Goal: Task Accomplishment & Management: Use online tool/utility

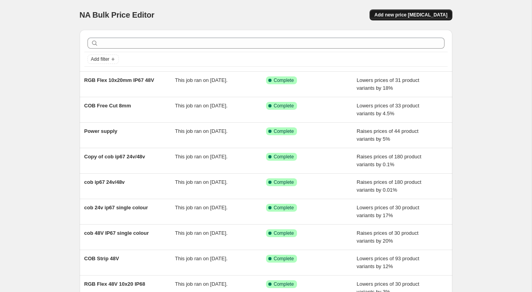
click at [417, 17] on span "Add new price [MEDICAL_DATA]" at bounding box center [410, 15] width 73 height 6
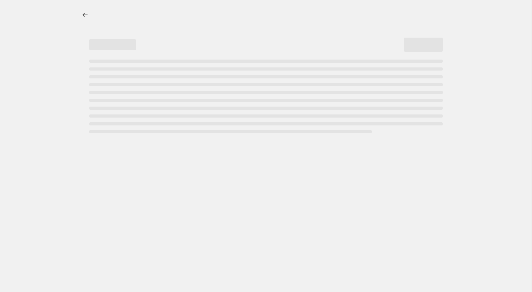
select select "percentage"
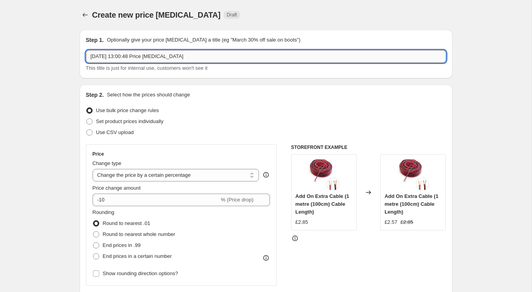
click at [150, 58] on input "[DATE] 13:00:48 Price [MEDICAL_DATA]" at bounding box center [266, 56] width 360 height 13
type input "Silicone Covers"
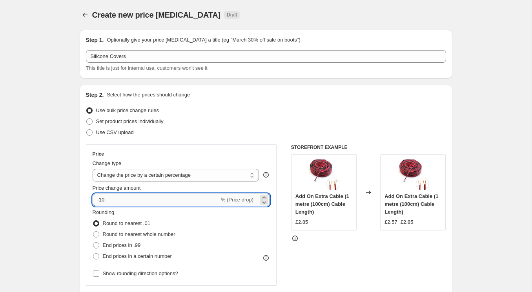
click at [148, 203] on input "-10" at bounding box center [156, 200] width 127 height 13
type input "-1"
type input "-21"
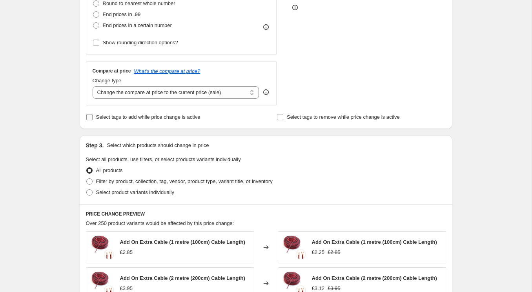
scroll to position [232, 0]
click at [108, 195] on span "Select product variants individually" at bounding box center [135, 192] width 78 height 8
click at [87, 190] on input "Select product variants individually" at bounding box center [86, 189] width 0 height 0
radio input "true"
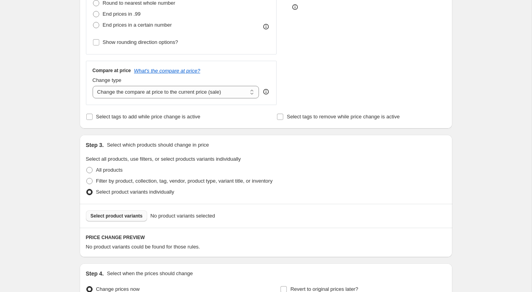
click at [130, 215] on span "Select product variants" at bounding box center [117, 216] width 52 height 6
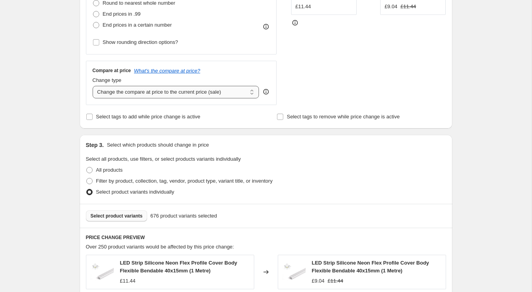
click at [150, 93] on select "Change the compare at price to the current price (sale) Change the compare at p…" at bounding box center [176, 92] width 167 height 13
select select "remove"
click at [93, 86] on select "Change the compare at price to the current price (sale) Change the compare at p…" at bounding box center [176, 92] width 167 height 13
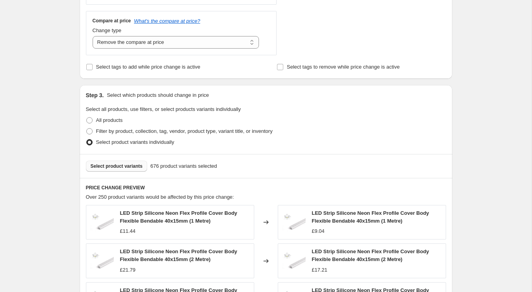
scroll to position [518, 0]
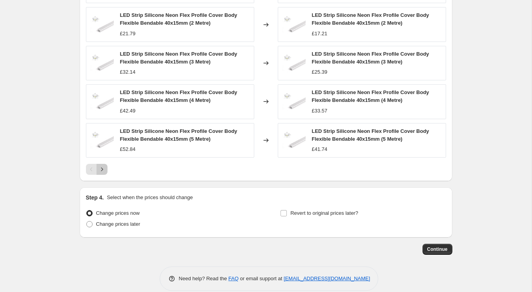
click at [104, 167] on icon "Next" at bounding box center [102, 170] width 8 height 8
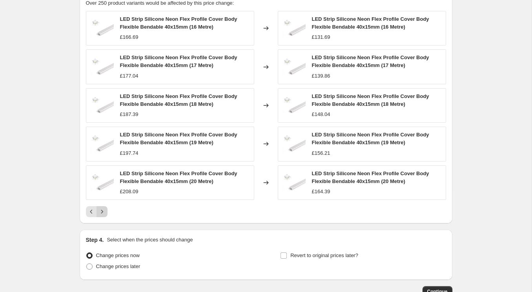
scroll to position [454, 0]
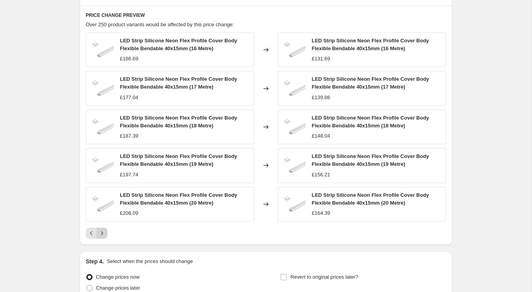
click at [105, 234] on icon "Next" at bounding box center [102, 234] width 8 height 8
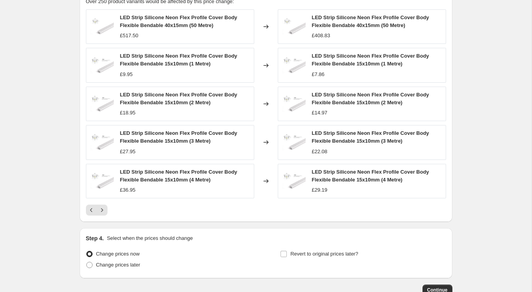
scroll to position [529, 0]
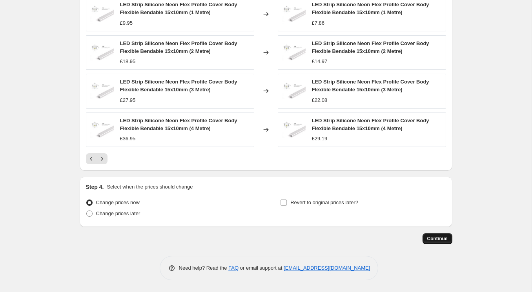
click at [449, 242] on button "Continue" at bounding box center [438, 238] width 30 height 11
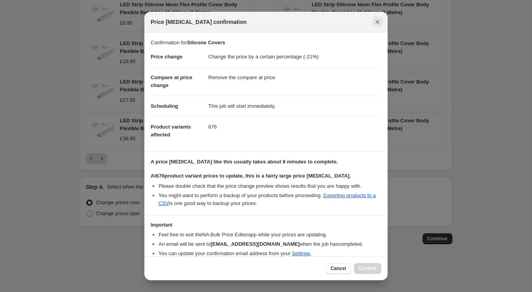
click at [377, 19] on icon "Close" at bounding box center [378, 22] width 8 height 8
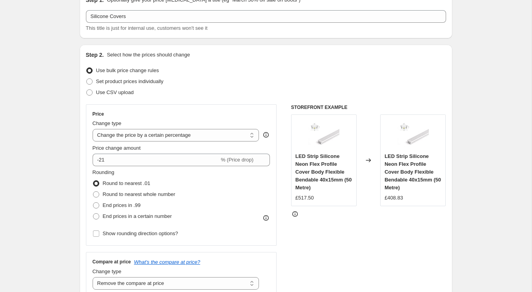
scroll to position [68, 0]
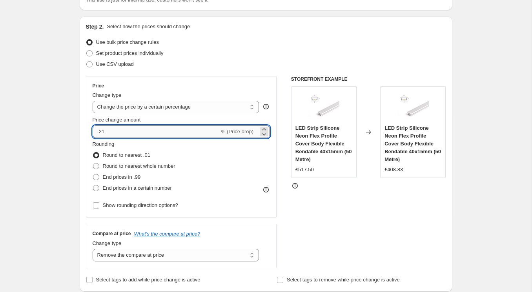
click at [122, 131] on input "-21" at bounding box center [156, 132] width 127 height 13
type input "-20"
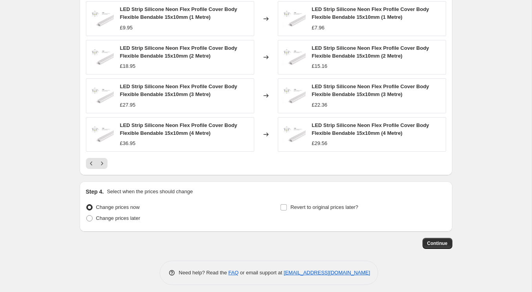
scroll to position [529, 0]
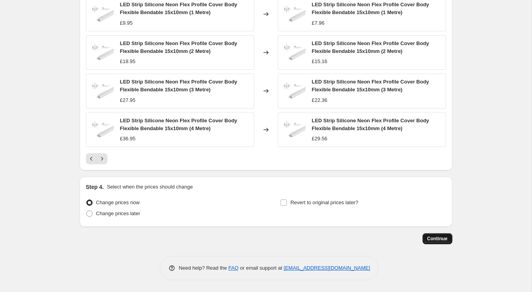
click at [441, 238] on span "Continue" at bounding box center [437, 239] width 20 height 6
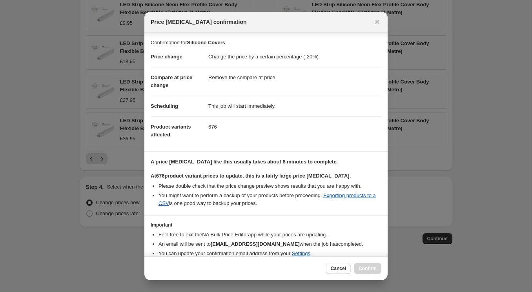
scroll to position [33, 0]
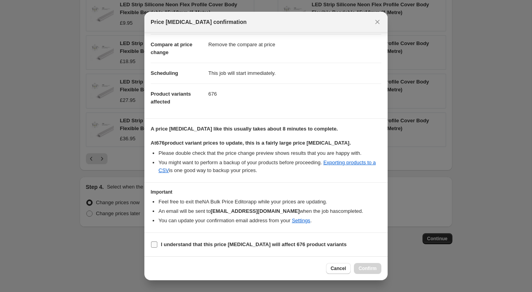
click at [162, 246] on b "I understand that this price [MEDICAL_DATA] will affect 676 product variants" at bounding box center [254, 245] width 186 height 6
click at [157, 246] on input "I understand that this price [MEDICAL_DATA] will affect 676 product variants" at bounding box center [154, 245] width 6 height 6
checkbox input "true"
click at [368, 270] on span "Confirm" at bounding box center [368, 269] width 18 height 6
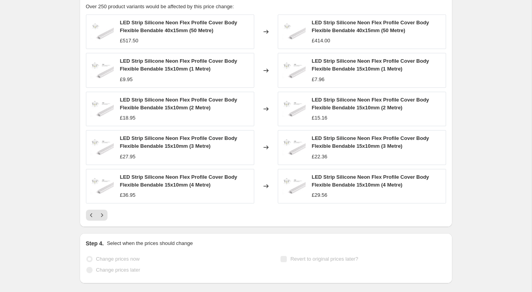
select select "percentage"
select select "remove"
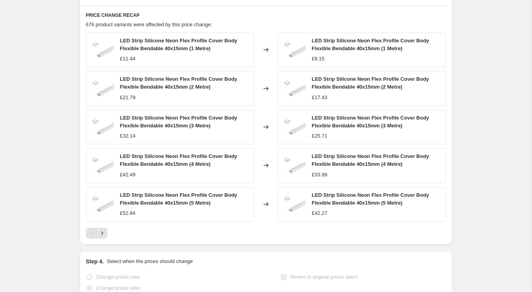
scroll to position [0, 0]
